Goal: Find contact information: Find contact information

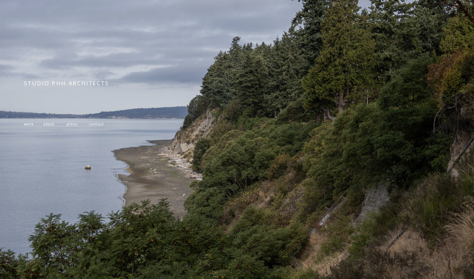
scroll to position [51, 0]
click at [28, 126] on span "work" at bounding box center [28, 123] width 9 height 5
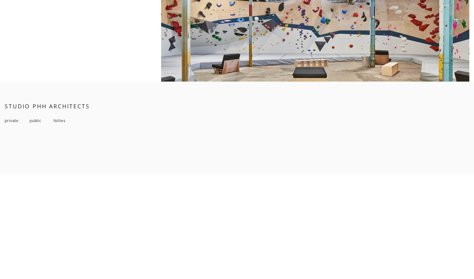
scroll to position [4645, 0]
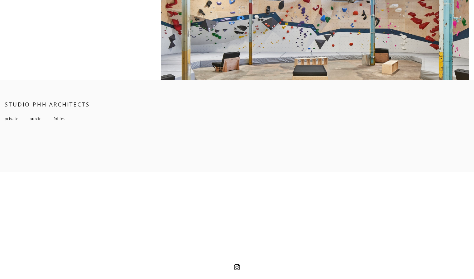
click at [59, 118] on span "follies" at bounding box center [60, 118] width 12 height 5
click at [14, 118] on span "private" at bounding box center [12, 118] width 14 height 5
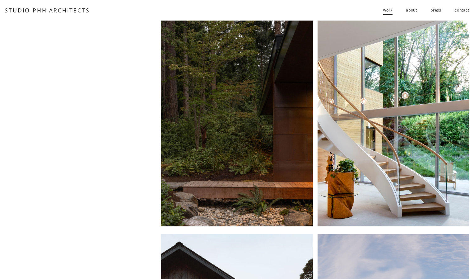
click at [465, 11] on link "contact" at bounding box center [462, 10] width 15 height 10
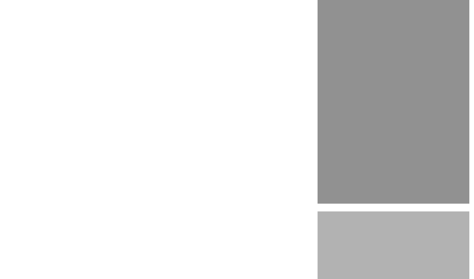
scroll to position [1498, 0]
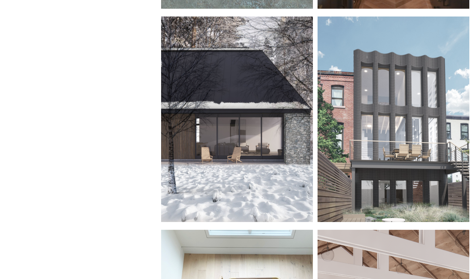
click at [399, 112] on div at bounding box center [394, 118] width 152 height 205
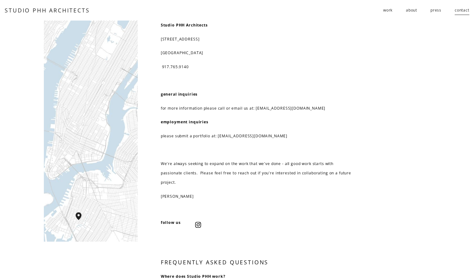
click at [274, 64] on p "917.765.9140" at bounding box center [257, 66] width 192 height 9
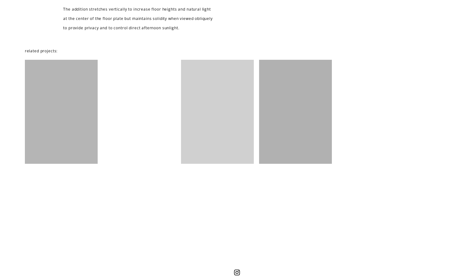
scroll to position [713, 0]
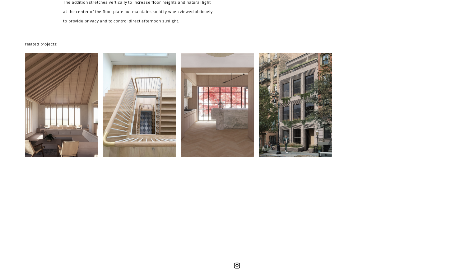
click at [204, 106] on div at bounding box center [217, 105] width 73 height 104
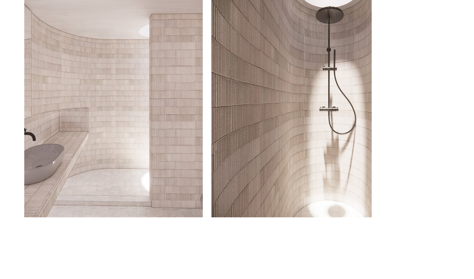
scroll to position [1097, 0]
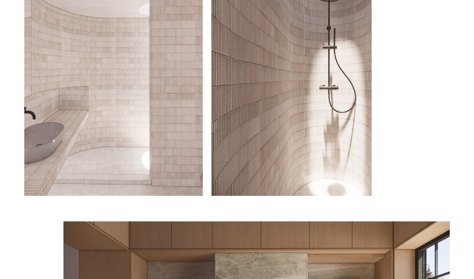
click at [234, 108] on div at bounding box center [198, 84] width 348 height 223
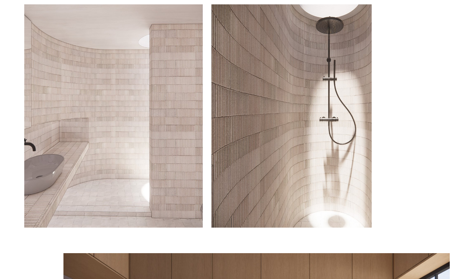
scroll to position [1039, 0]
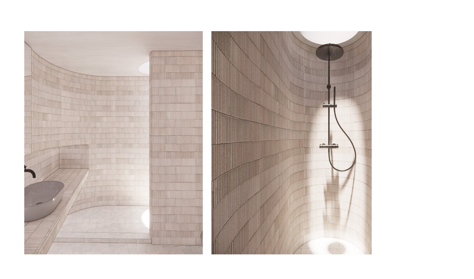
click at [171, 122] on div at bounding box center [198, 142] width 348 height 223
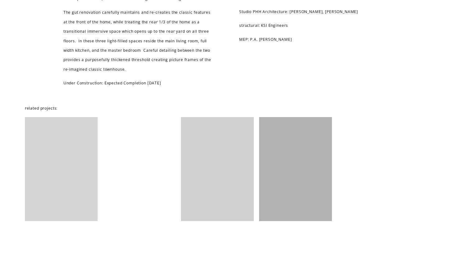
scroll to position [1622, 0]
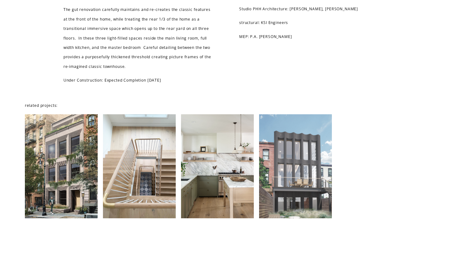
click at [63, 188] on div at bounding box center [61, 166] width 73 height 104
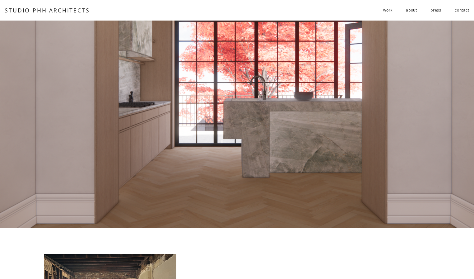
scroll to position [0, 0]
